Goal: Task Accomplishment & Management: Complete application form

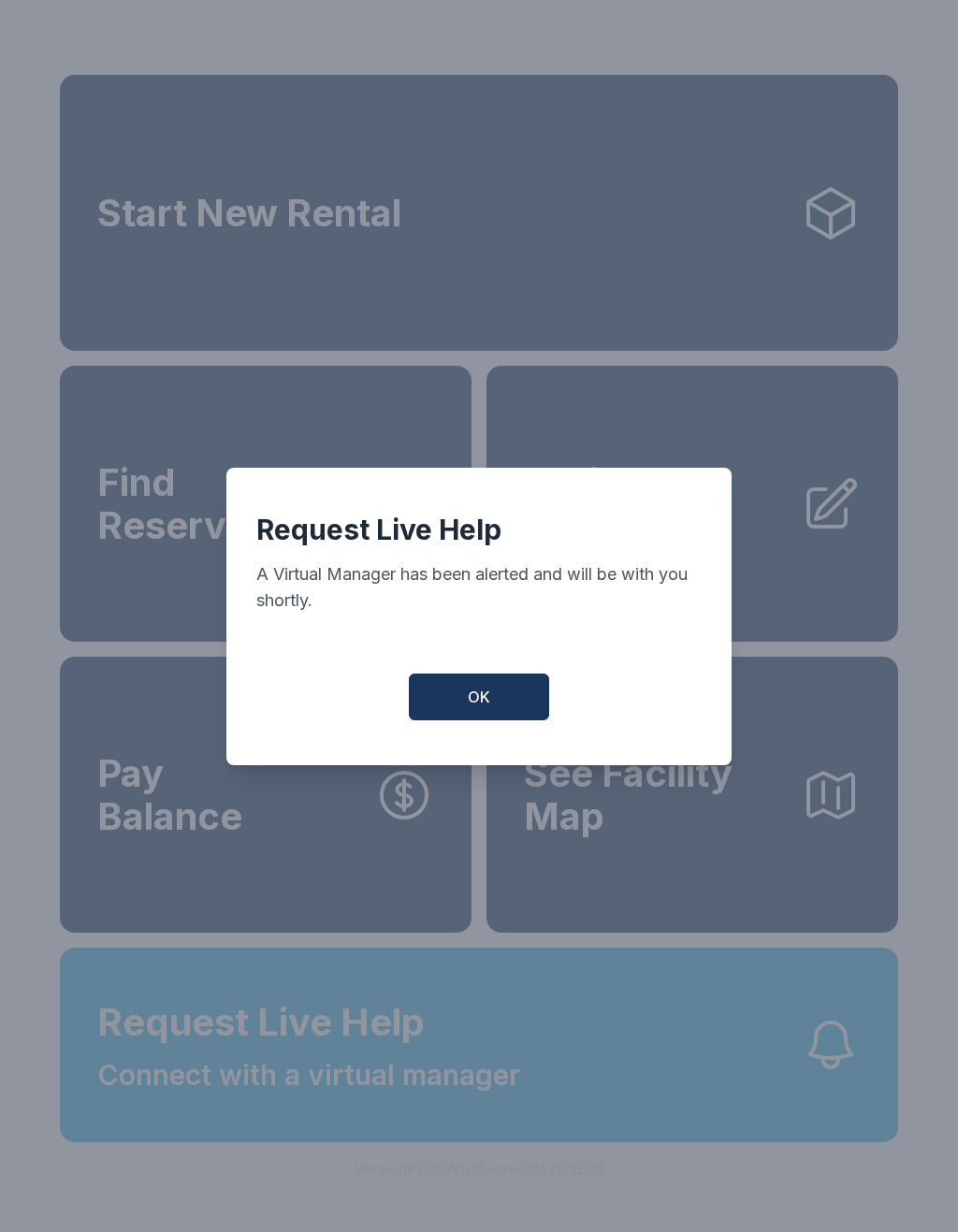
click at [472, 709] on span "OK" at bounding box center [479, 696] width 22 height 22
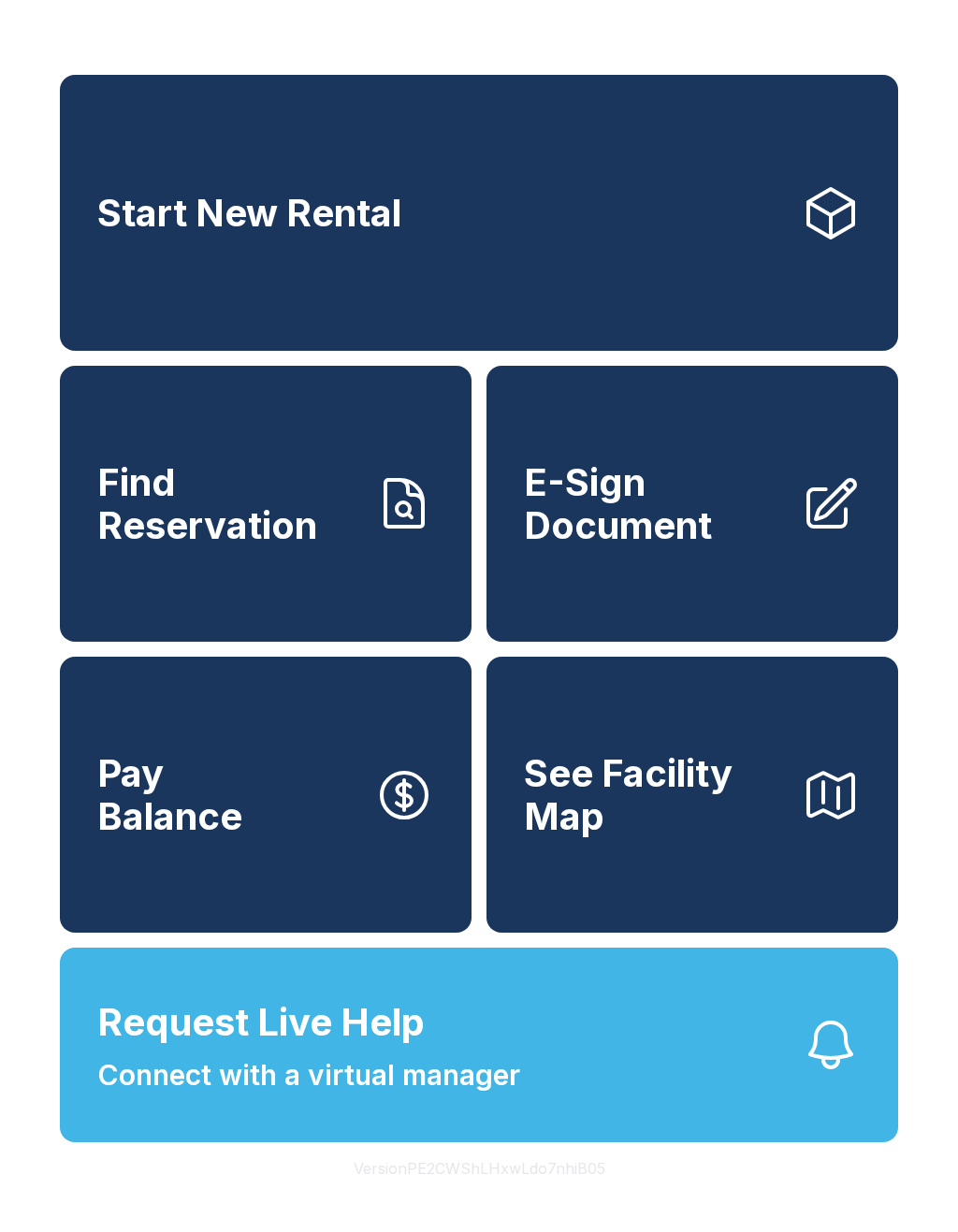
click at [527, 232] on link "Start New Rental" at bounding box center [479, 212] width 839 height 276
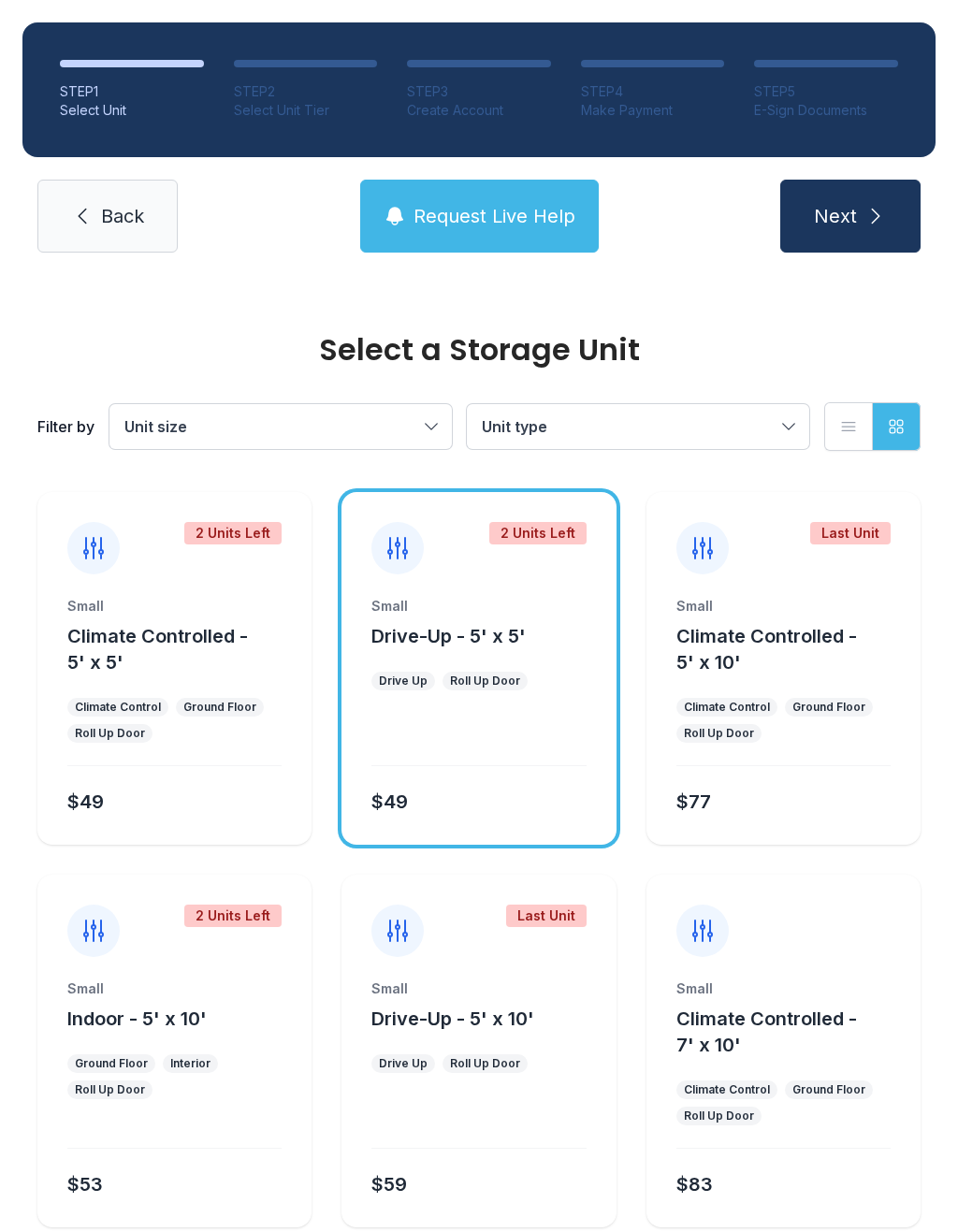
click at [847, 222] on span "Next" at bounding box center [836, 215] width 43 height 26
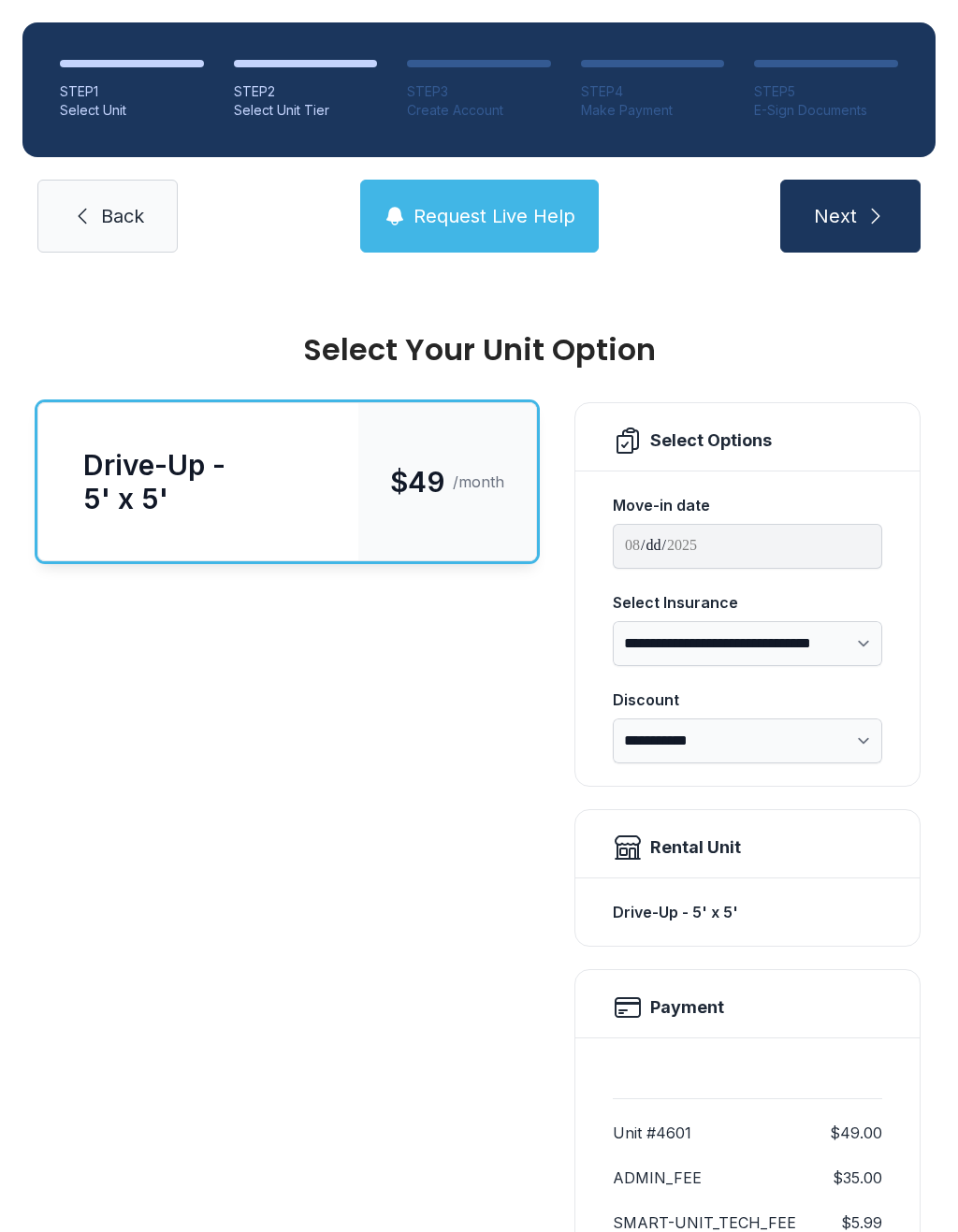
click at [126, 235] on link "Back" at bounding box center [108, 215] width 141 height 73
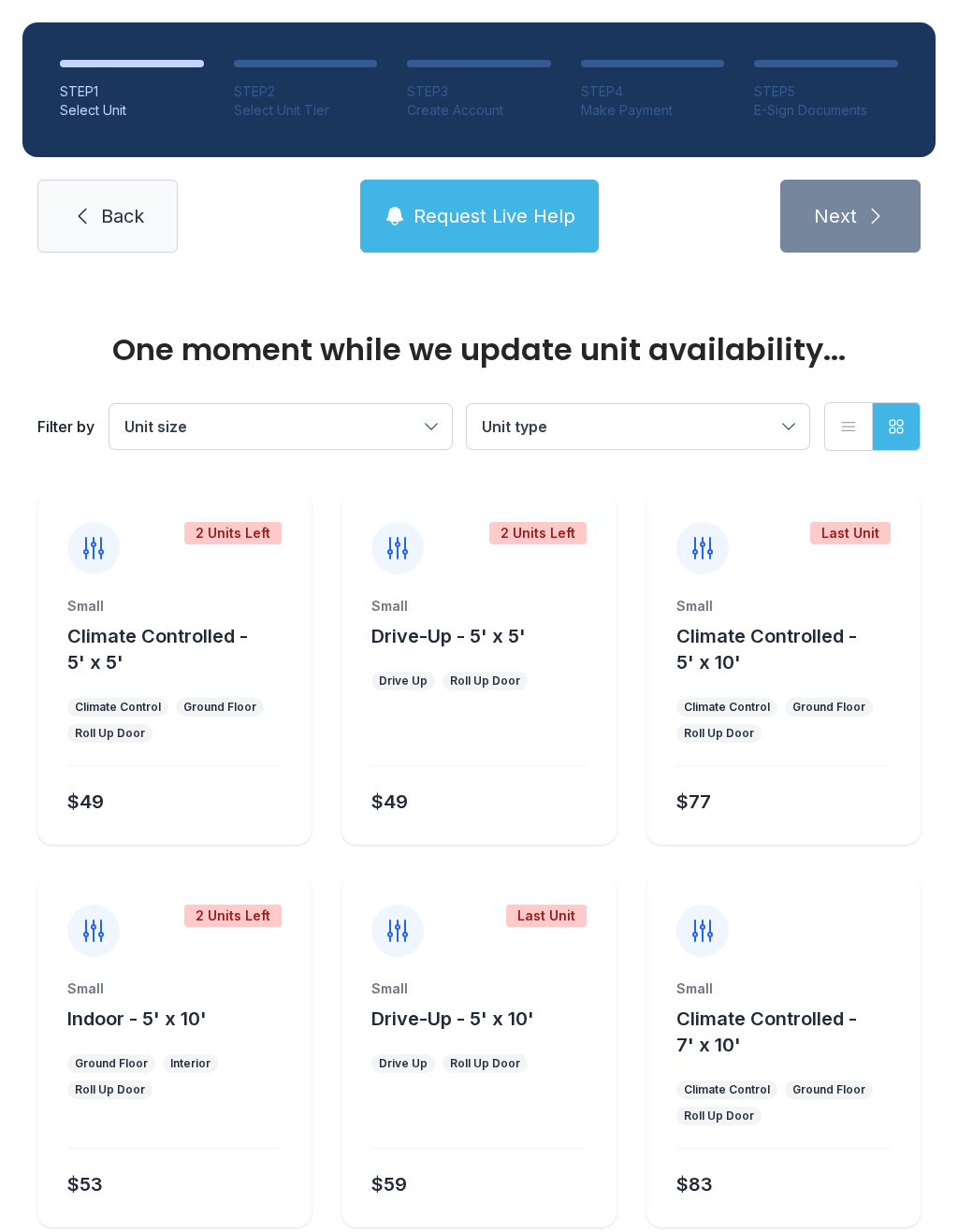
click at [122, 216] on span "Back" at bounding box center [122, 215] width 43 height 26
